Goal: Task Accomplishment & Management: Manage account settings

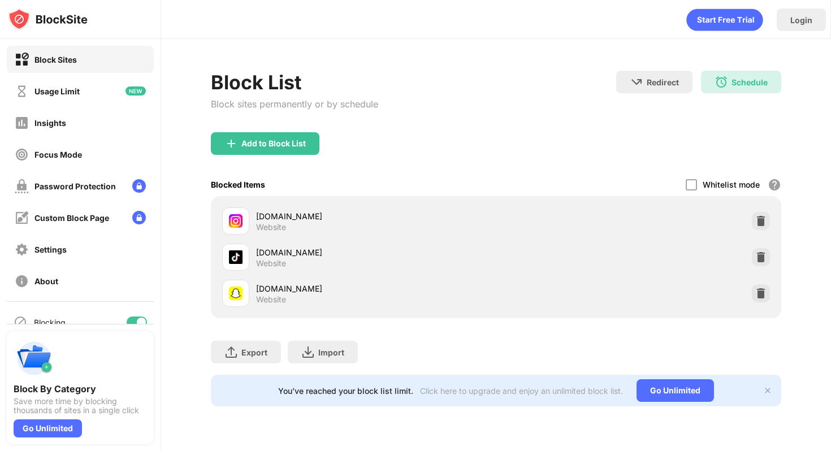
click at [700, 187] on div "Whitelist mode Block all websites except for those in your whitelist. Whitelist…" at bounding box center [734, 184] width 96 height 23
click at [691, 187] on div at bounding box center [691, 184] width 11 height 11
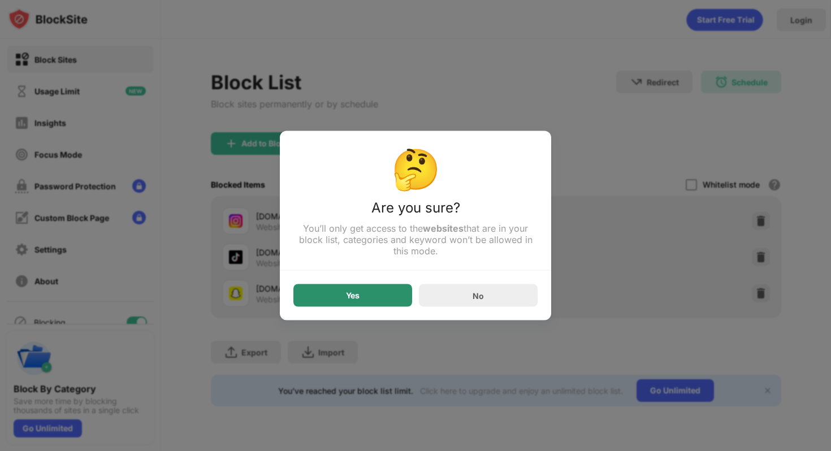
click at [352, 295] on div "Yes" at bounding box center [353, 295] width 14 height 9
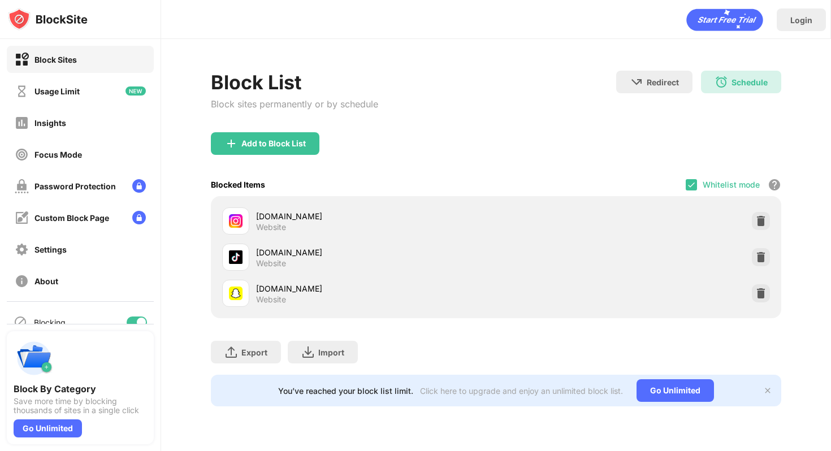
click at [686, 192] on div "Whitelist mode Block all websites except for those in your whitelist. Whitelist…" at bounding box center [734, 184] width 96 height 23
click at [691, 190] on div at bounding box center [691, 184] width 11 height 11
